Goal: Contribute content

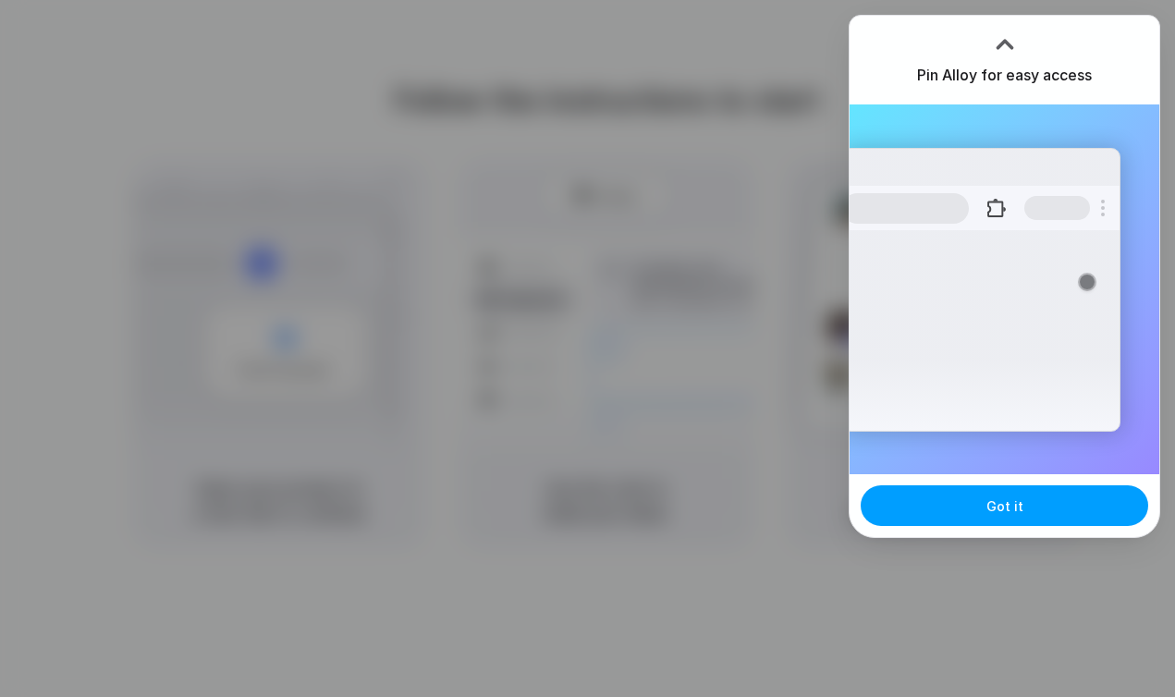
click at [962, 513] on button "Got it" at bounding box center [1005, 505] width 288 height 41
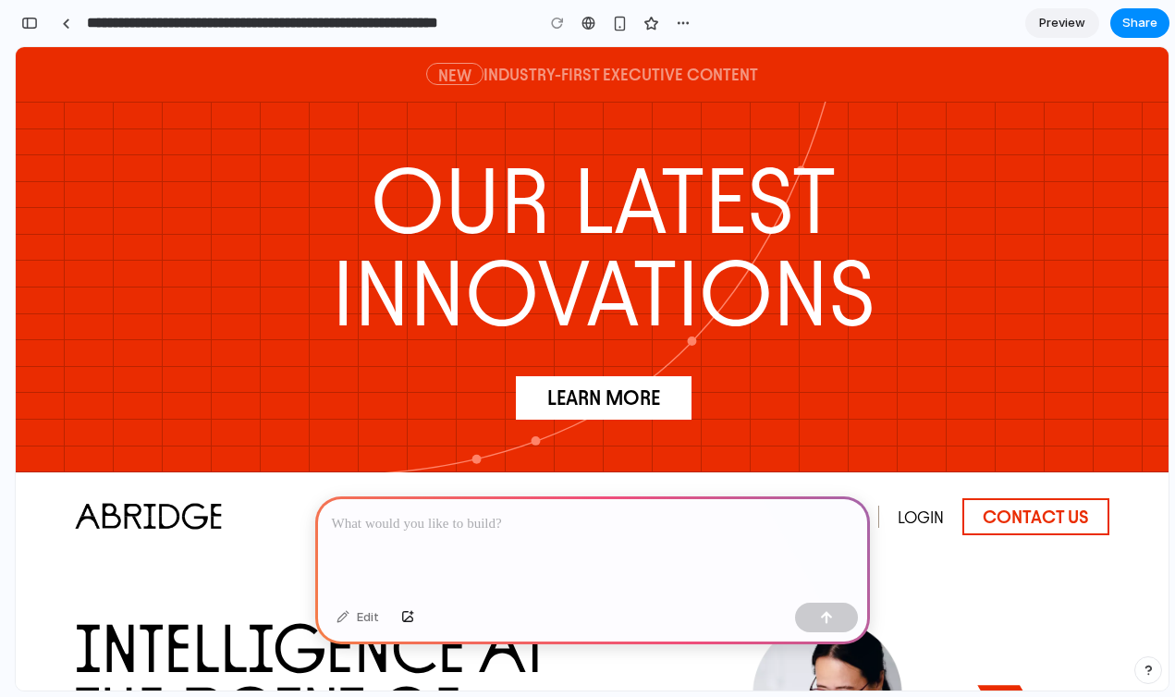
click at [521, 534] on div at bounding box center [592, 545] width 555 height 99
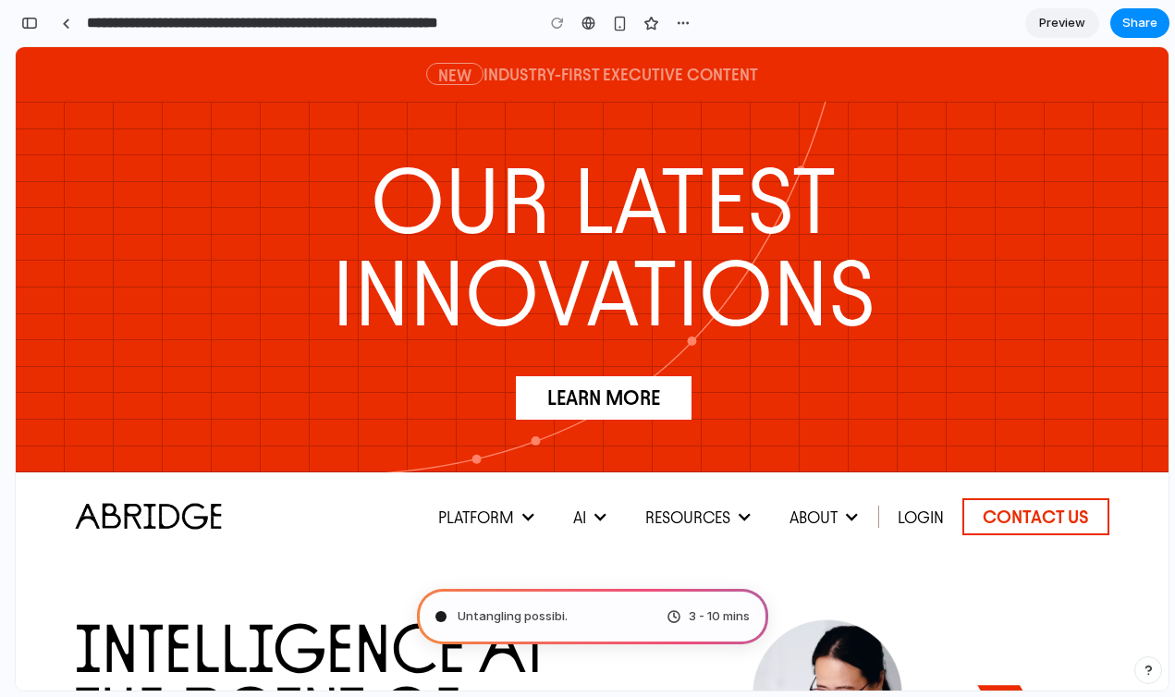
type input "**********"
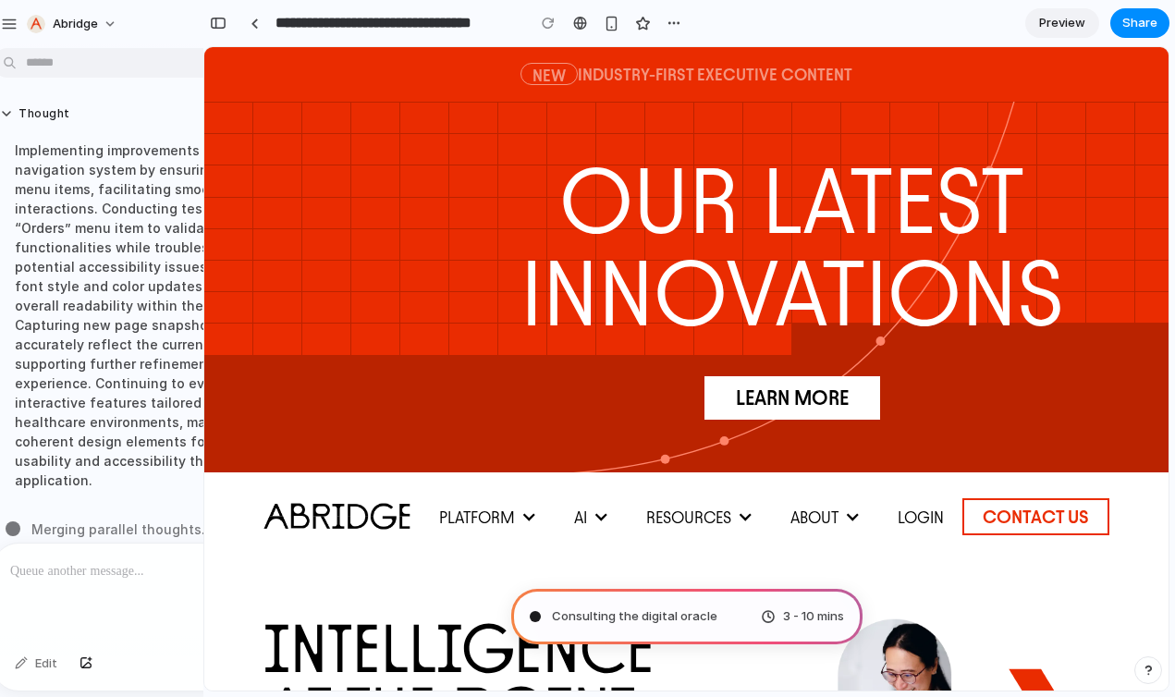
scroll to position [52, 0]
